Goal: Browse casually

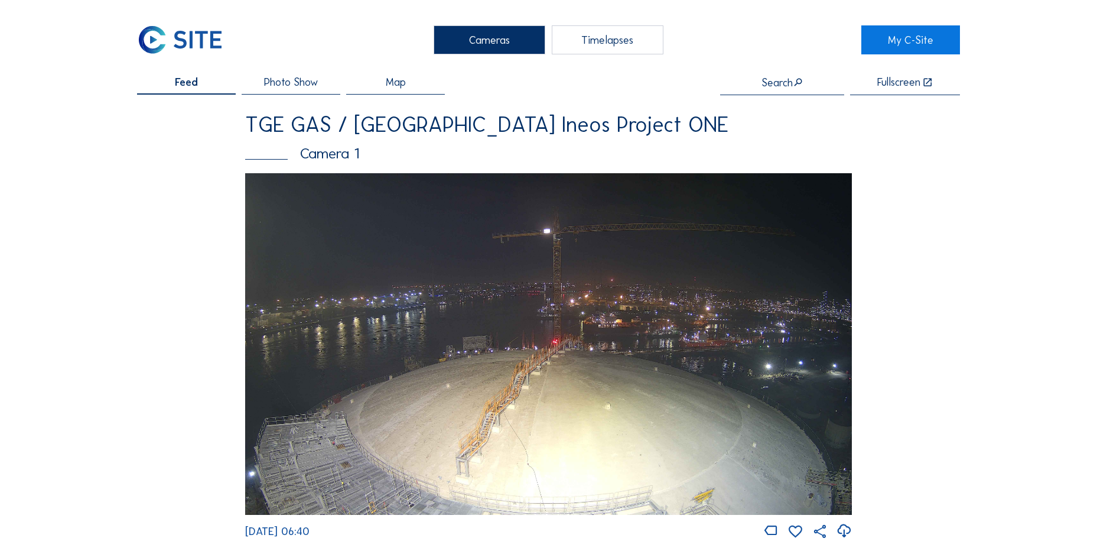
scroll to position [1240, 0]
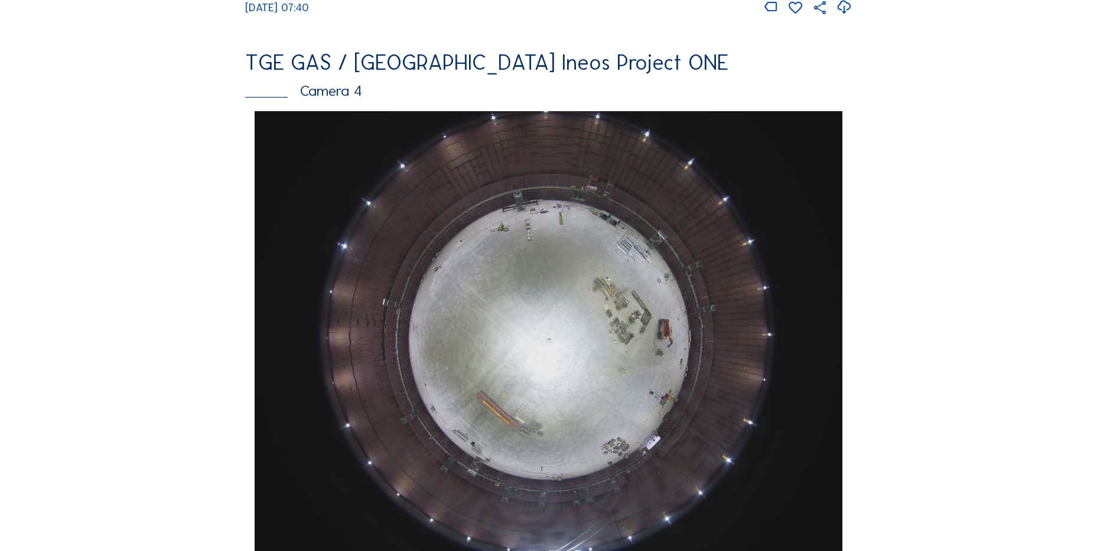
scroll to position [1122, 0]
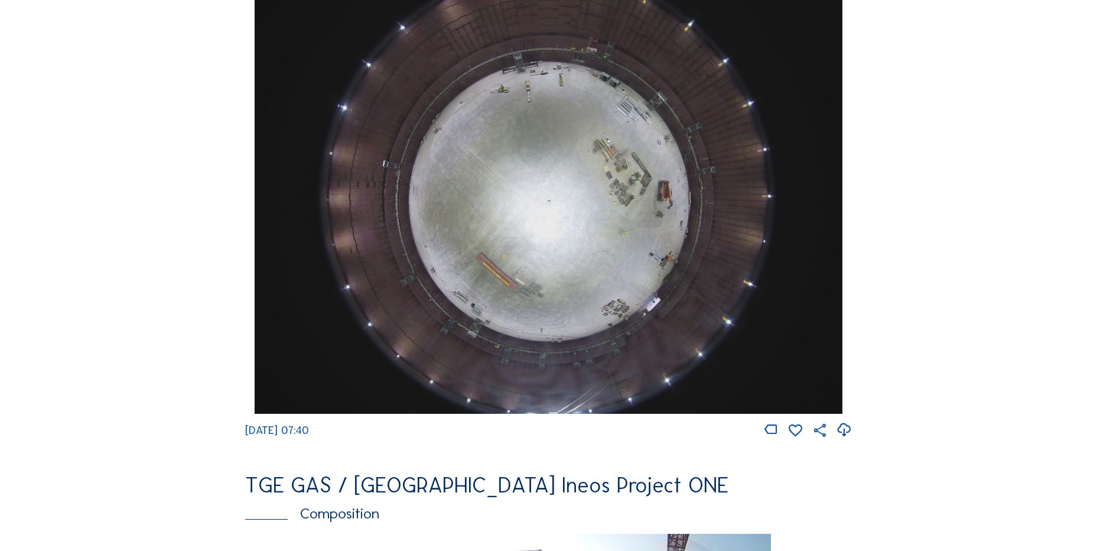
click at [849, 439] on icon at bounding box center [844, 429] width 16 height 19
click at [100, 262] on div "Cameras Timelapses My C-Site Feed Photo Show Map Search Fullscreen TGE GAS / [G…" at bounding box center [548, 197] width 1097 height 2639
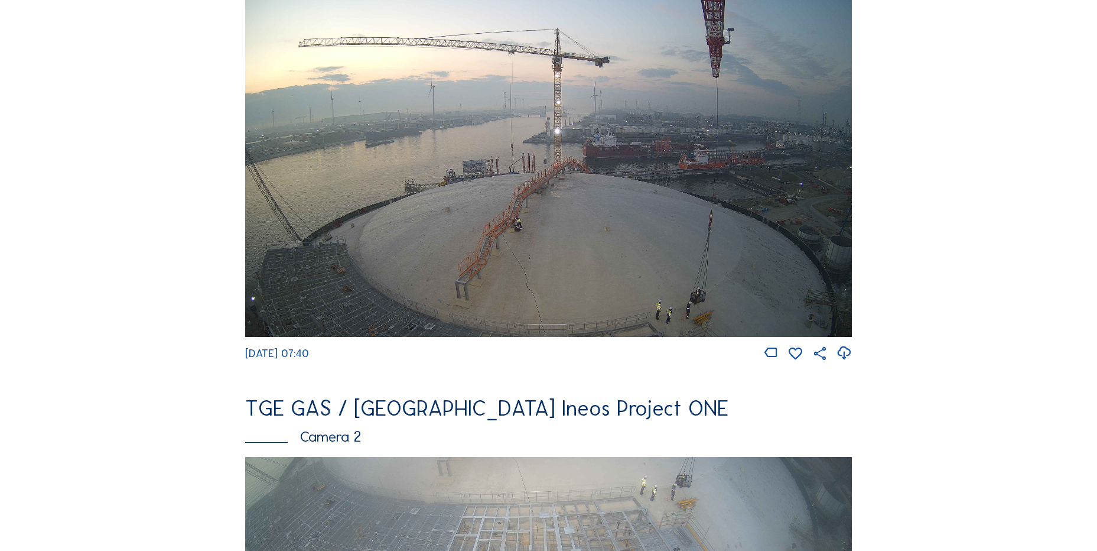
scroll to position [177, 0]
click at [844, 357] on icon at bounding box center [844, 353] width 16 height 19
drag, startPoint x: 106, startPoint y: 253, endPoint x: 126, endPoint y: 253, distance: 20.1
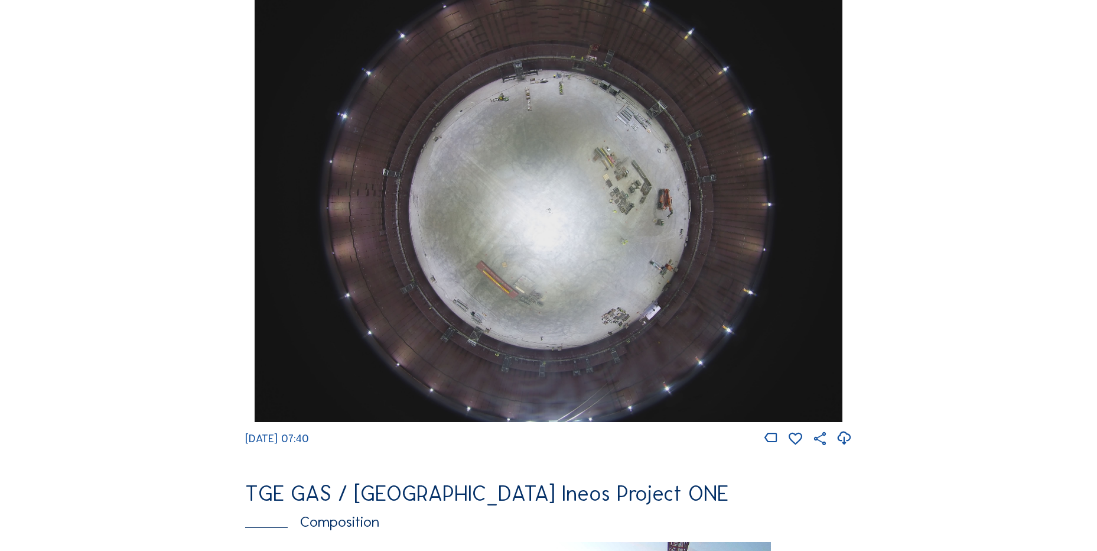
scroll to position [976, 0]
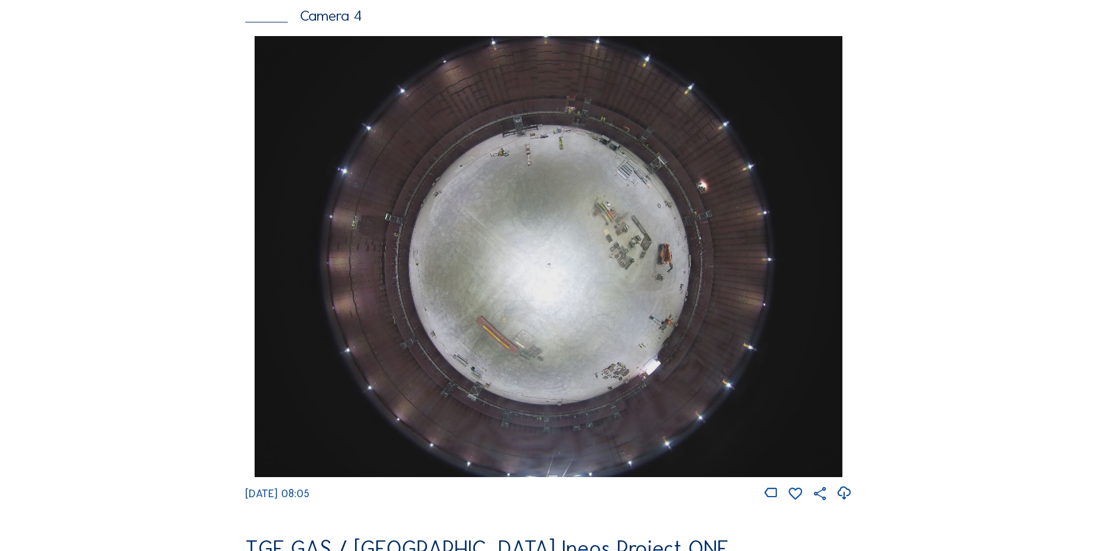
scroll to position [1181, 0]
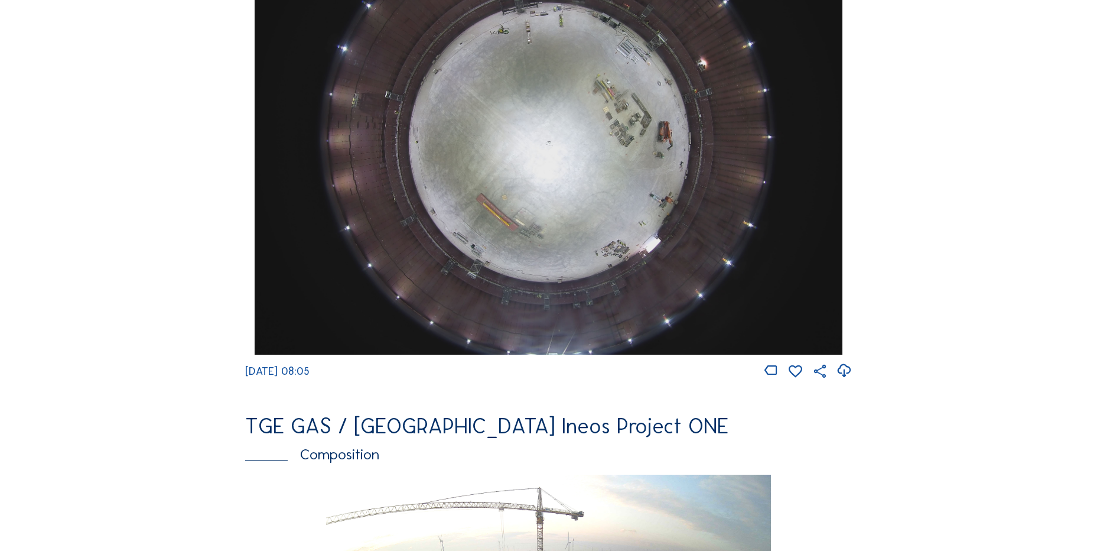
click at [843, 378] on icon at bounding box center [844, 370] width 16 height 19
